Goal: Task Accomplishment & Management: Manage account settings

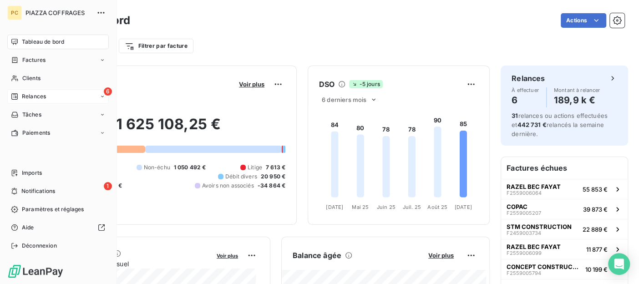
click at [40, 97] on span "Relances" at bounding box center [34, 96] width 24 height 8
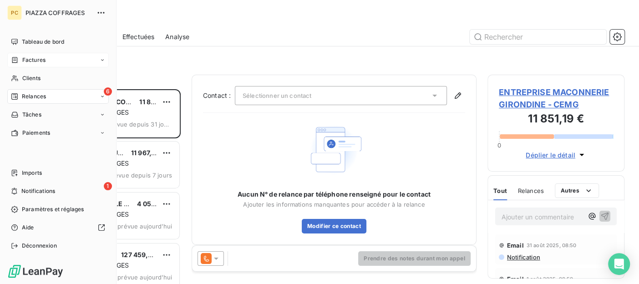
click at [38, 60] on span "Factures" at bounding box center [33, 60] width 23 height 8
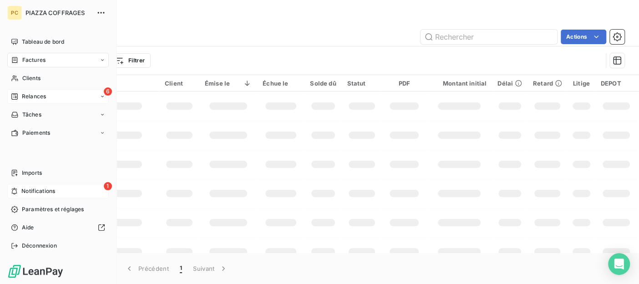
click at [27, 190] on span "Notifications" at bounding box center [38, 191] width 34 height 8
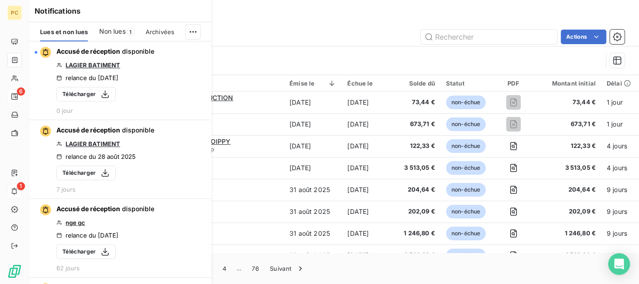
click at [121, 32] on span "Non lues" at bounding box center [112, 31] width 26 height 9
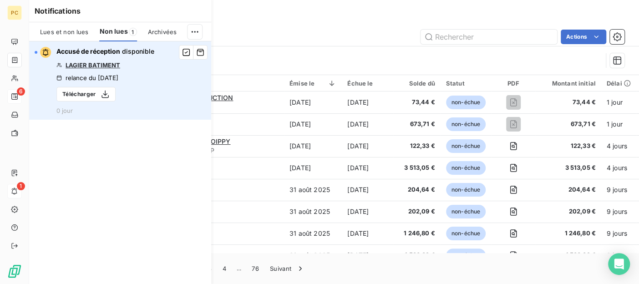
click at [96, 63] on link "LAGIER BATIMENT" at bounding box center [93, 64] width 55 height 7
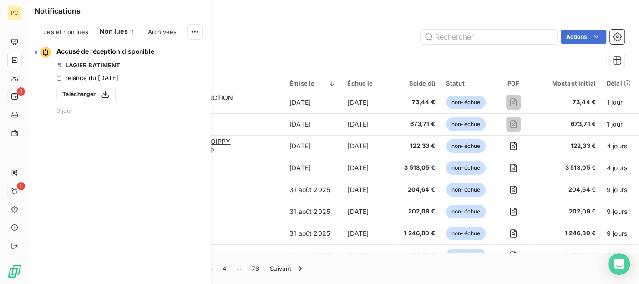
click at [118, 35] on span "Non lues" at bounding box center [114, 31] width 28 height 9
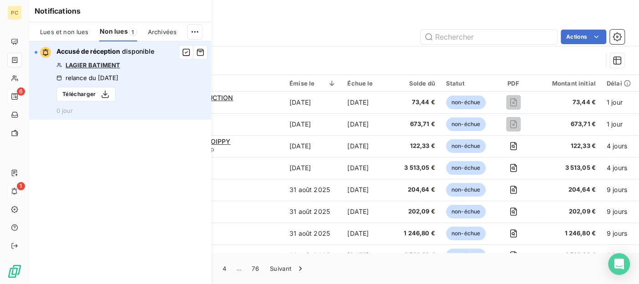
click at [73, 61] on link "LAGIER BATIMENT" at bounding box center [93, 64] width 55 height 7
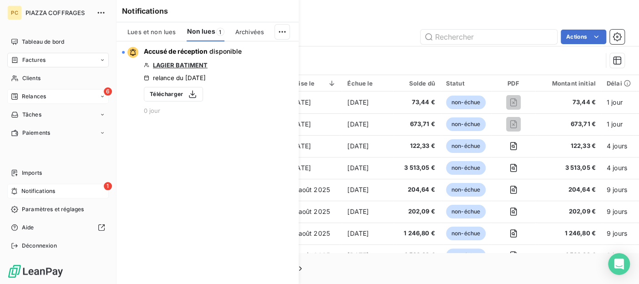
click at [35, 187] on span "Notifications" at bounding box center [38, 191] width 34 height 8
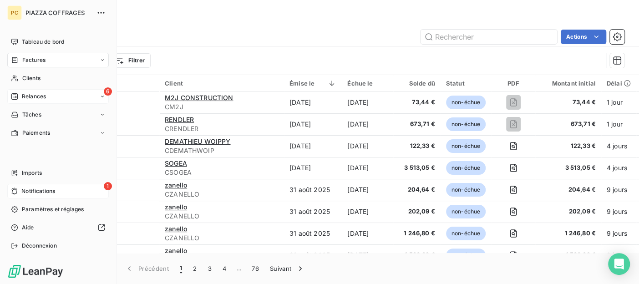
click at [33, 191] on span "Notifications" at bounding box center [38, 191] width 34 height 8
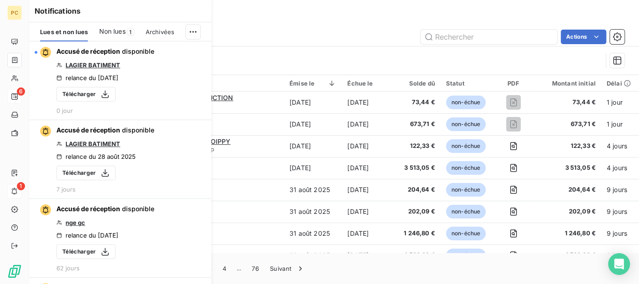
click at [127, 33] on span "1" at bounding box center [131, 32] width 8 height 8
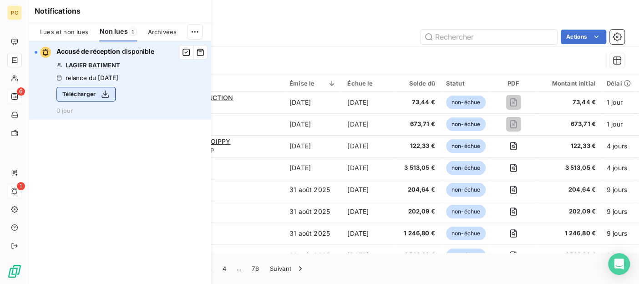
click at [106, 98] on icon "button" at bounding box center [105, 94] width 9 height 9
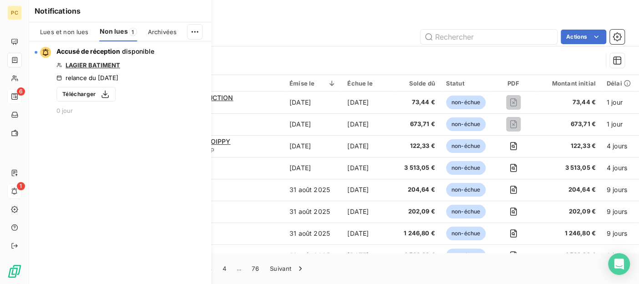
click at [164, 31] on span "Archivées" at bounding box center [162, 31] width 29 height 7
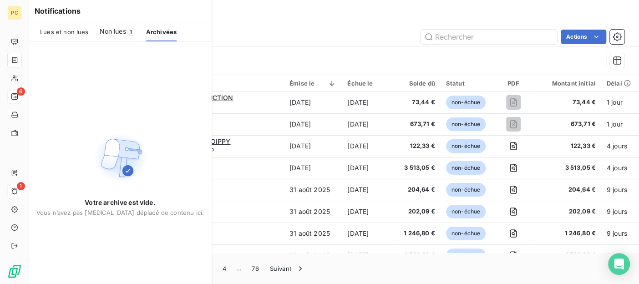
click at [104, 34] on span "Non lues" at bounding box center [113, 31] width 26 height 9
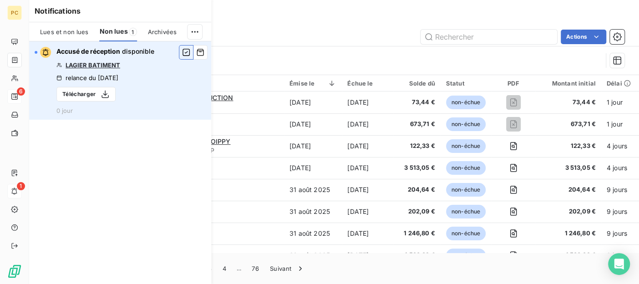
click at [188, 52] on icon "button" at bounding box center [186, 52] width 8 height 9
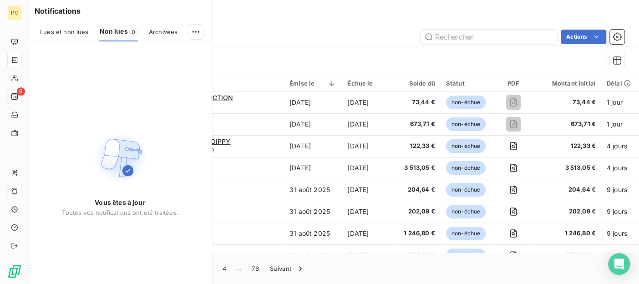
click at [63, 29] on span "Lues et non lues" at bounding box center [64, 31] width 48 height 7
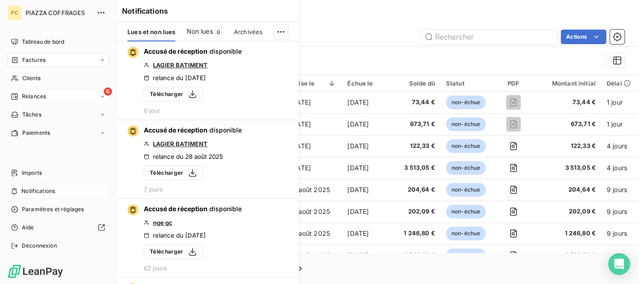
click at [22, 95] on span "Relances" at bounding box center [34, 96] width 24 height 8
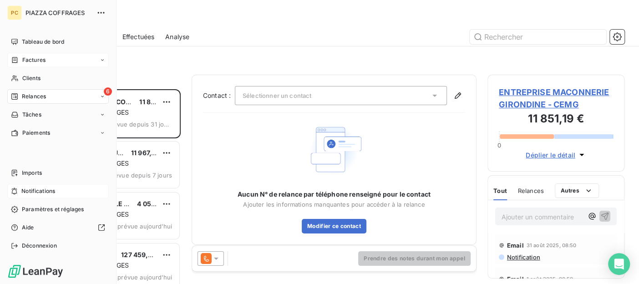
click at [25, 96] on span "Relances" at bounding box center [34, 96] width 24 height 8
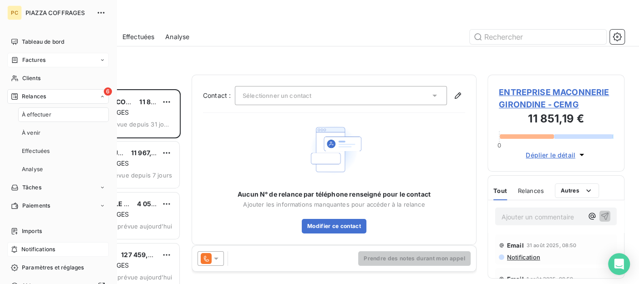
click at [41, 98] on span "Relances" at bounding box center [34, 96] width 24 height 8
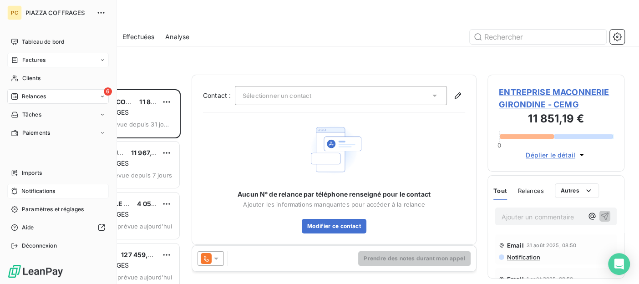
click at [41, 98] on span "Relances" at bounding box center [34, 96] width 24 height 8
